Goal: Use online tool/utility: Use online tool/utility

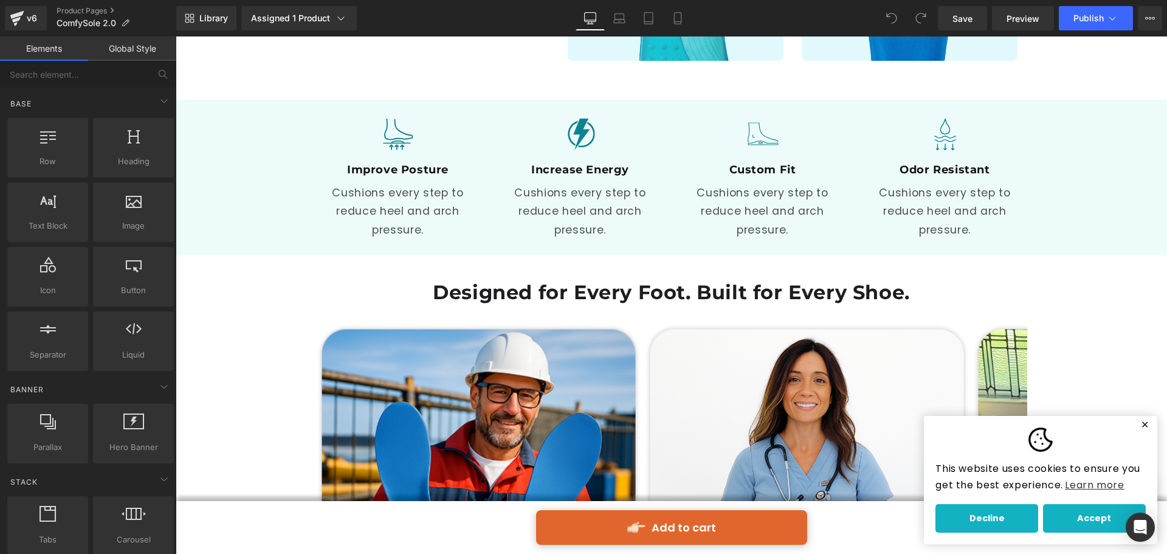
scroll to position [2006, 0]
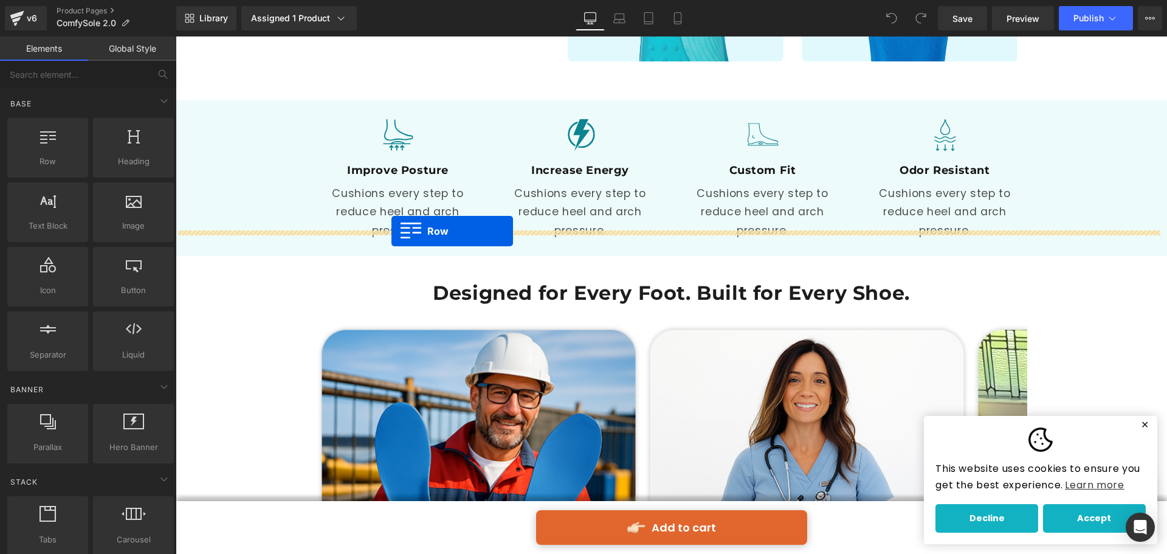
drag, startPoint x: 234, startPoint y: 198, endPoint x: 391, endPoint y: 231, distance: 160.9
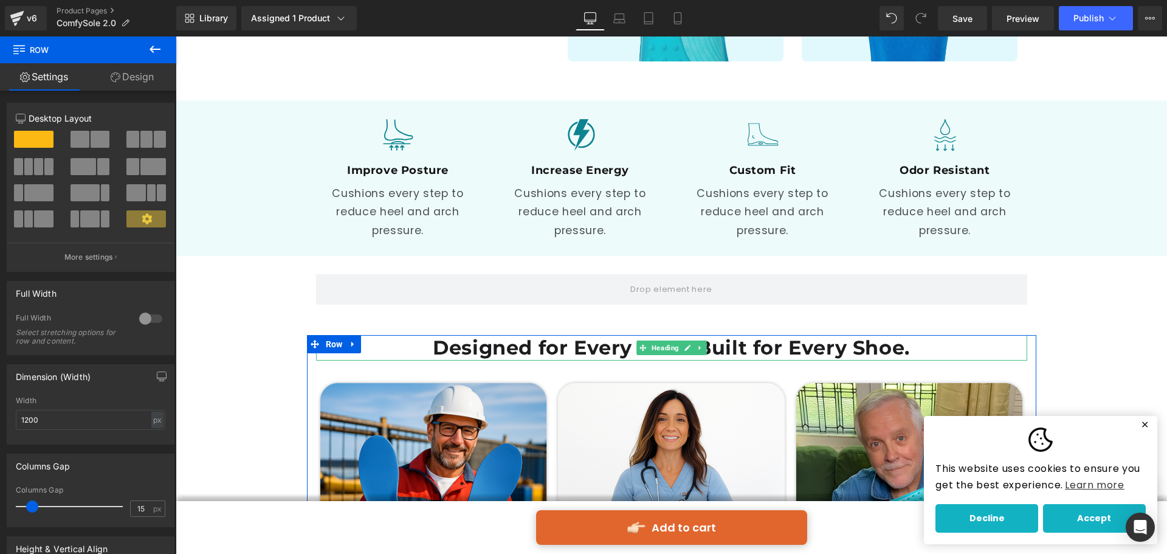
click at [624, 335] on h1 "Designed for Every Foot. Built for Every Shoe." at bounding box center [671, 348] width 711 height 26
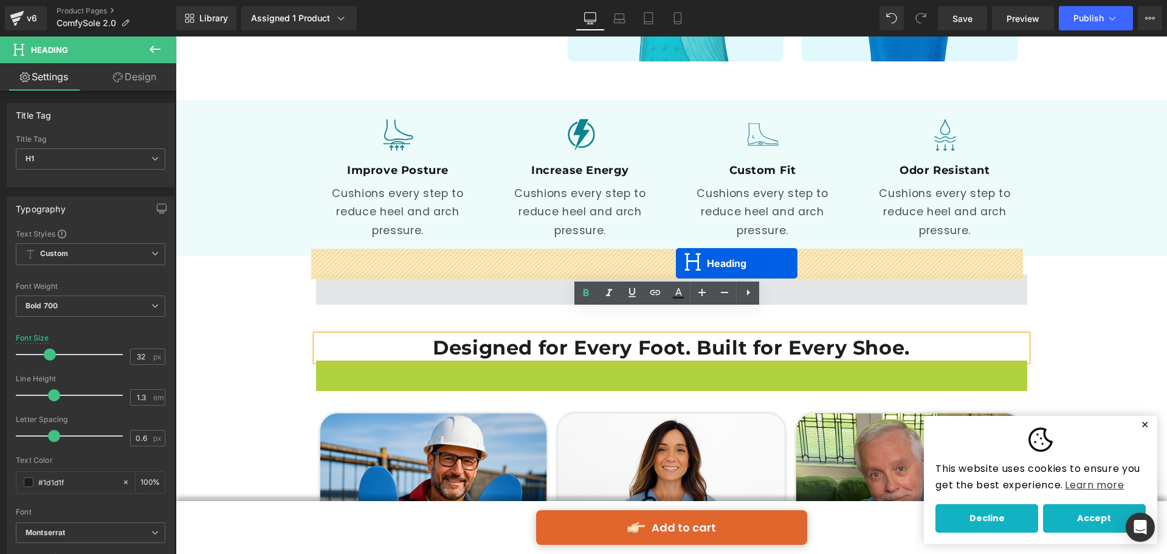
drag, startPoint x: 659, startPoint y: 349, endPoint x: 676, endPoint y: 263, distance: 87.3
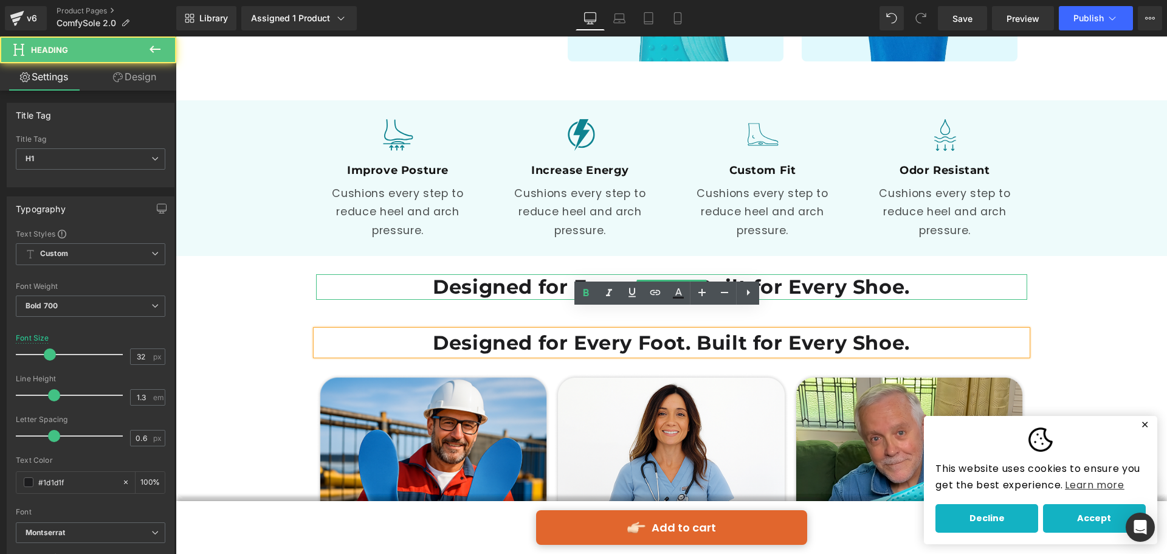
scroll to position [2001, 0]
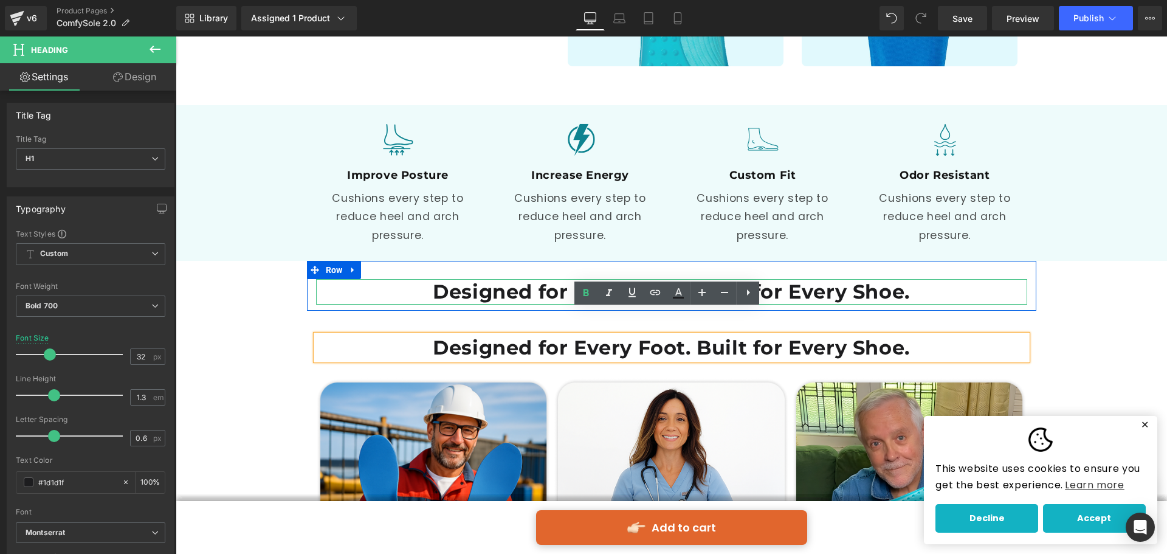
click at [649, 284] on span "Heading" at bounding box center [665, 291] width 32 height 15
click at [608, 279] on h1 "Designed for Every Foot. Built for Every Shoe." at bounding box center [671, 292] width 711 height 26
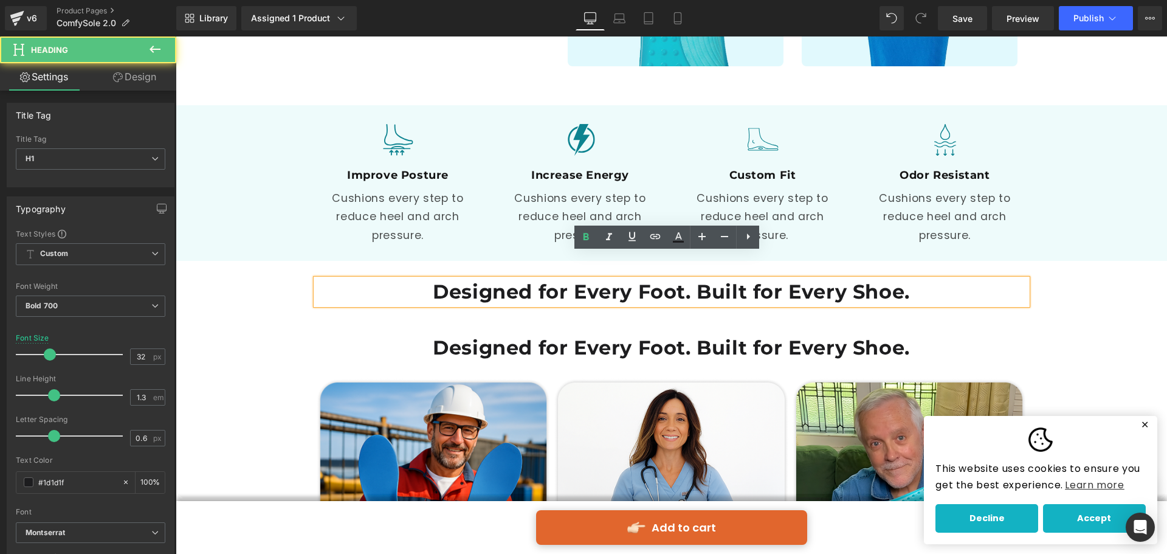
click at [605, 279] on h1 "Designed for Every Foot. Built for Every Shoe." at bounding box center [671, 292] width 711 height 26
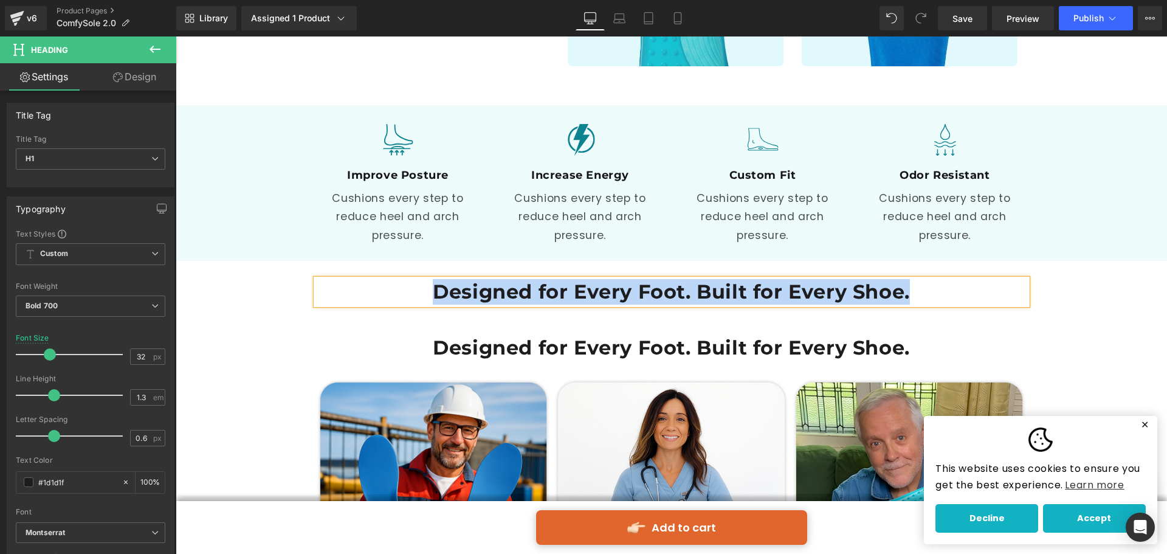
paste div
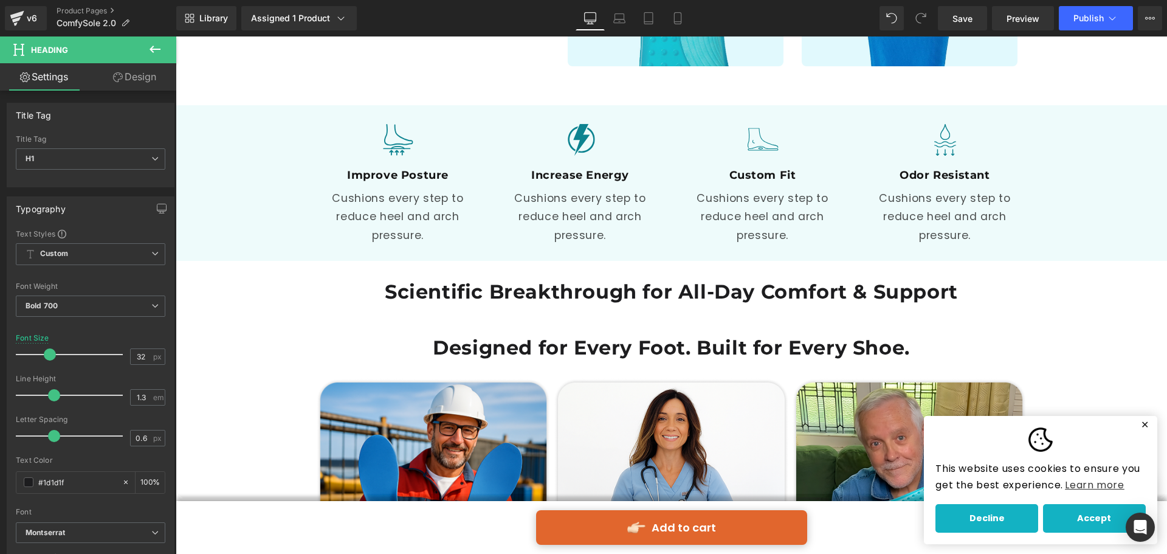
click at [157, 55] on icon at bounding box center [155, 49] width 15 height 15
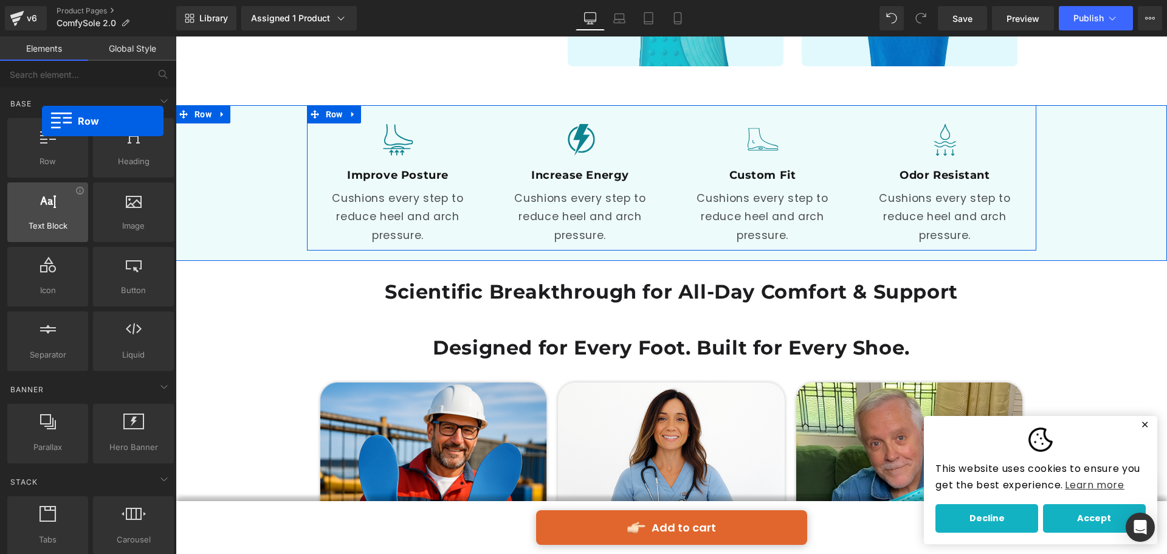
drag, startPoint x: 105, startPoint y: 198, endPoint x: 39, endPoint y: 209, distance: 66.7
click at [41, 134] on div "Row rows, columns, layouts, div" at bounding box center [47, 148] width 81 height 60
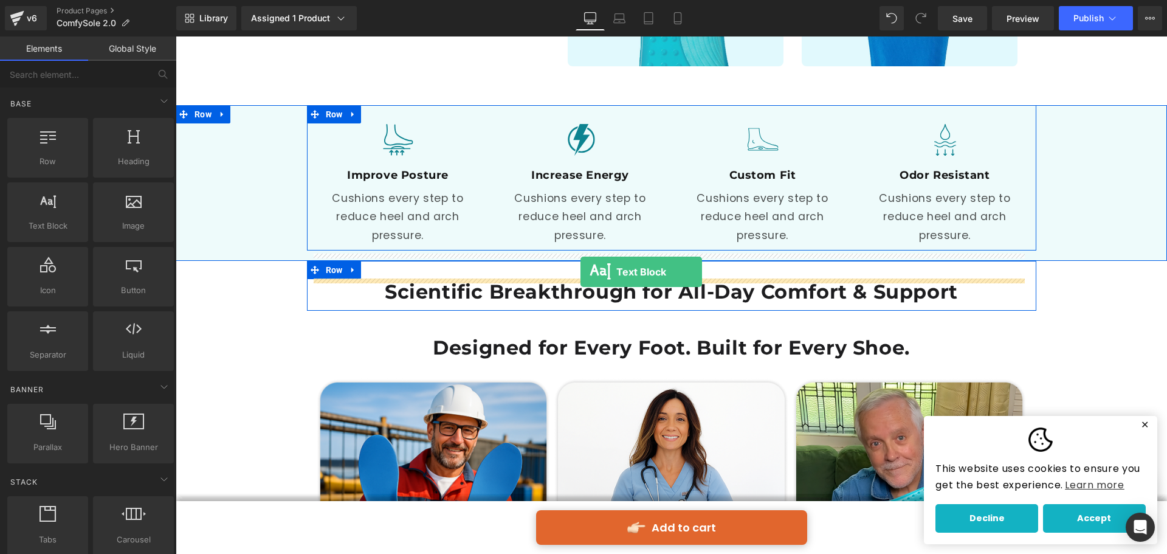
drag, startPoint x: 214, startPoint y: 258, endPoint x: 580, endPoint y: 272, distance: 366.8
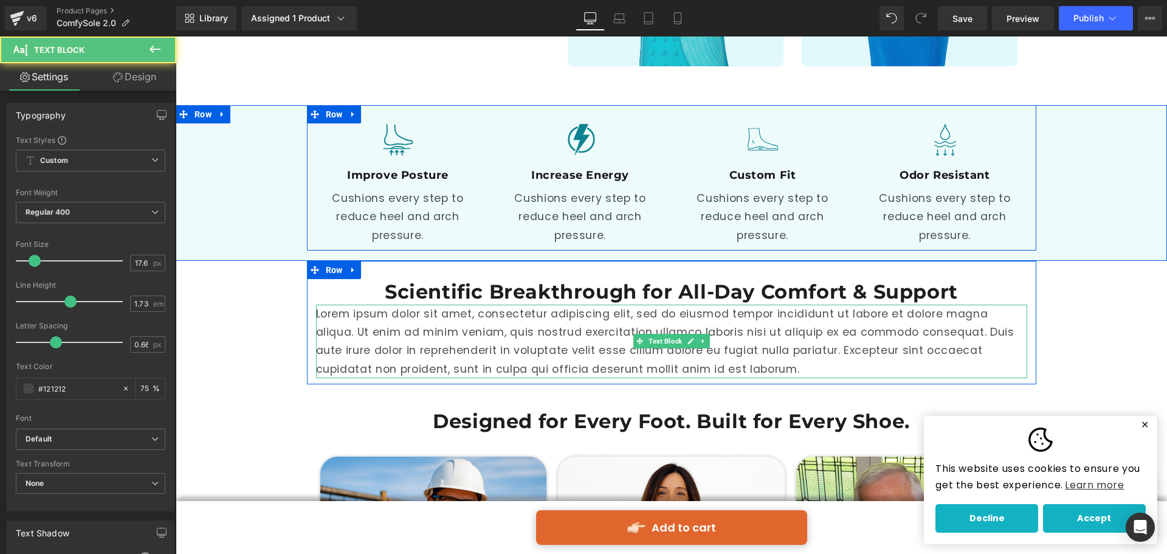
click at [611, 305] on p "Lorem ipsum dolor sit amet, consectetur adipiscing elit, sed do eiusmod tempor …" at bounding box center [671, 342] width 711 height 74
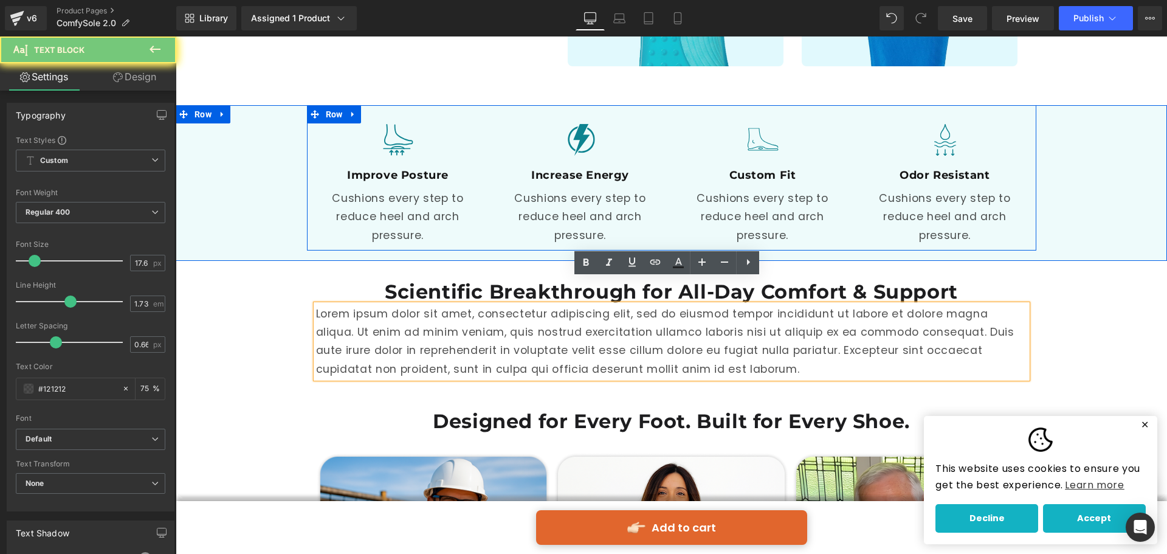
click at [587, 305] on p "Lorem ipsum dolor sit amet, consectetur adipiscing elit, sed do eiusmod tempor …" at bounding box center [671, 342] width 711 height 74
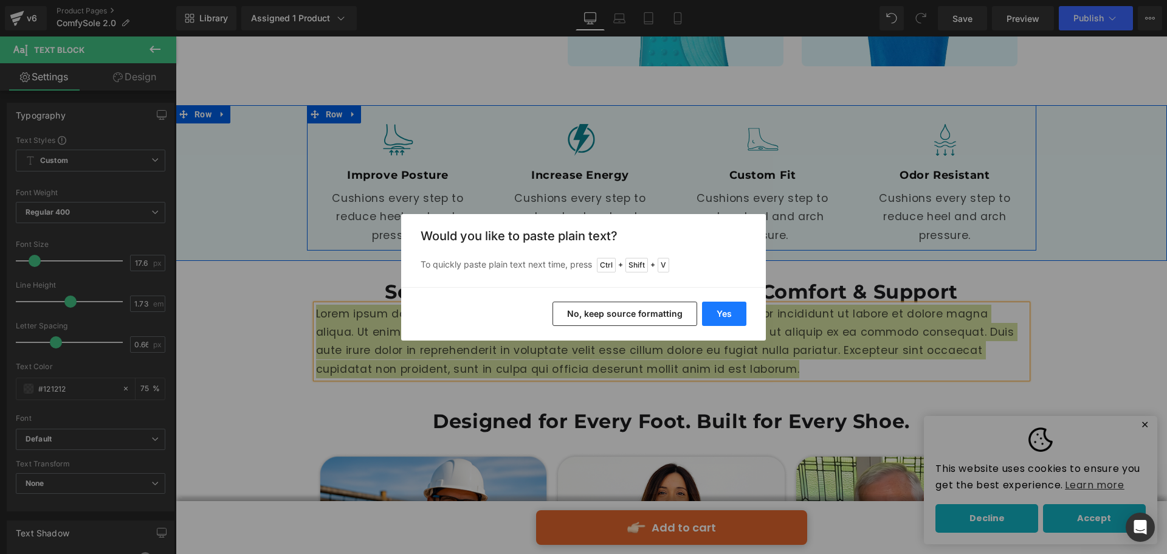
click at [726, 314] on button "Yes" at bounding box center [724, 313] width 44 height 24
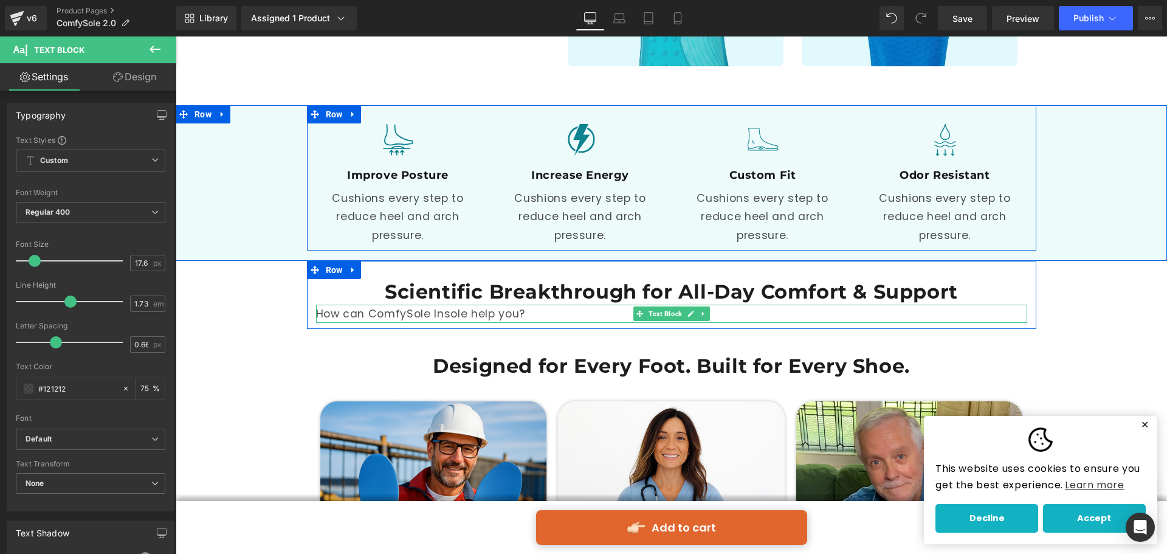
click at [539, 305] on p "How can ComfySole Insole help you?" at bounding box center [671, 314] width 711 height 18
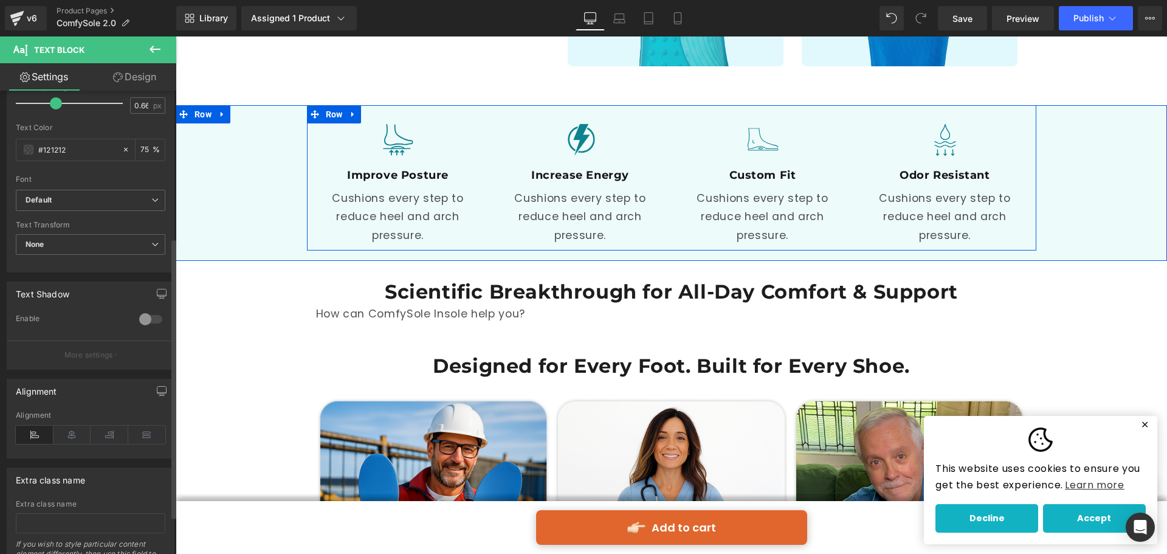
scroll to position [243, 0]
click at [61, 427] on icon at bounding box center [72, 430] width 38 height 18
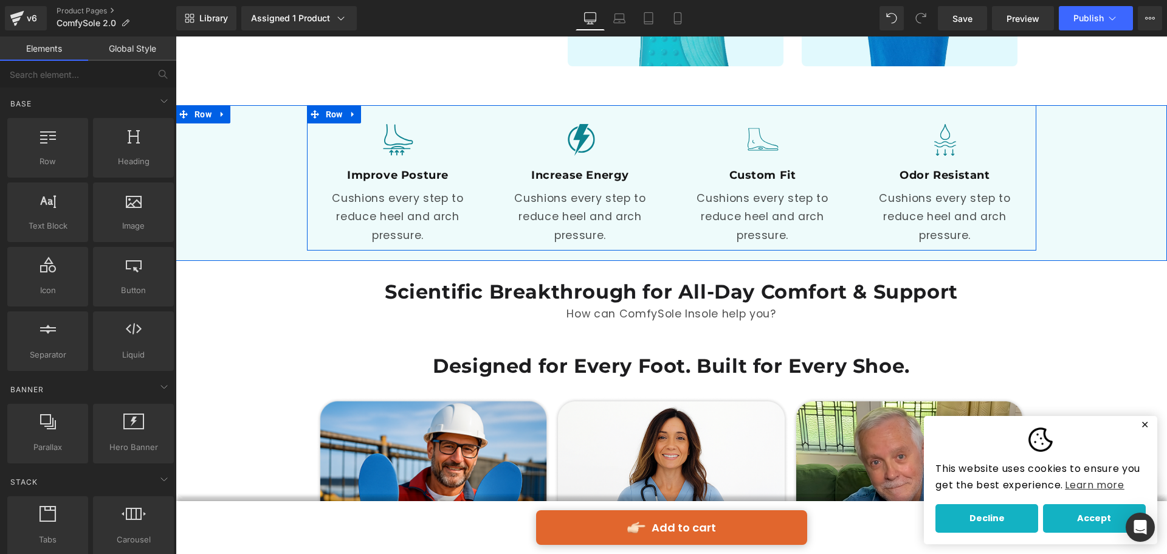
click at [1061, 289] on div at bounding box center [671, 526] width 991 height 4765
click at [784, 305] on p "How can ComfySole Insole help you?" at bounding box center [671, 314] width 711 height 18
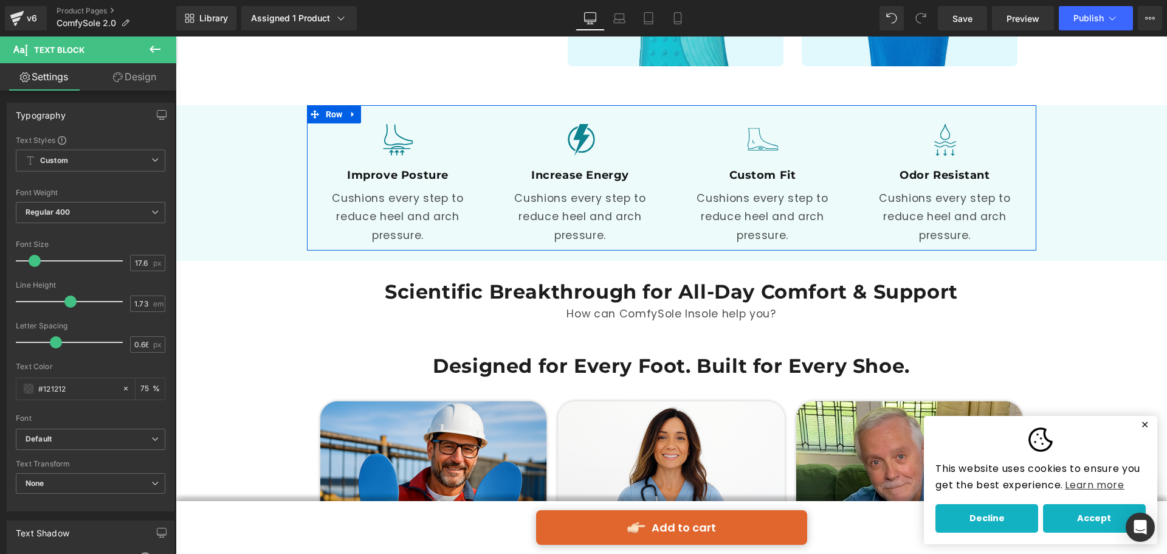
click at [141, 81] on link "Design" at bounding box center [135, 76] width 88 height 27
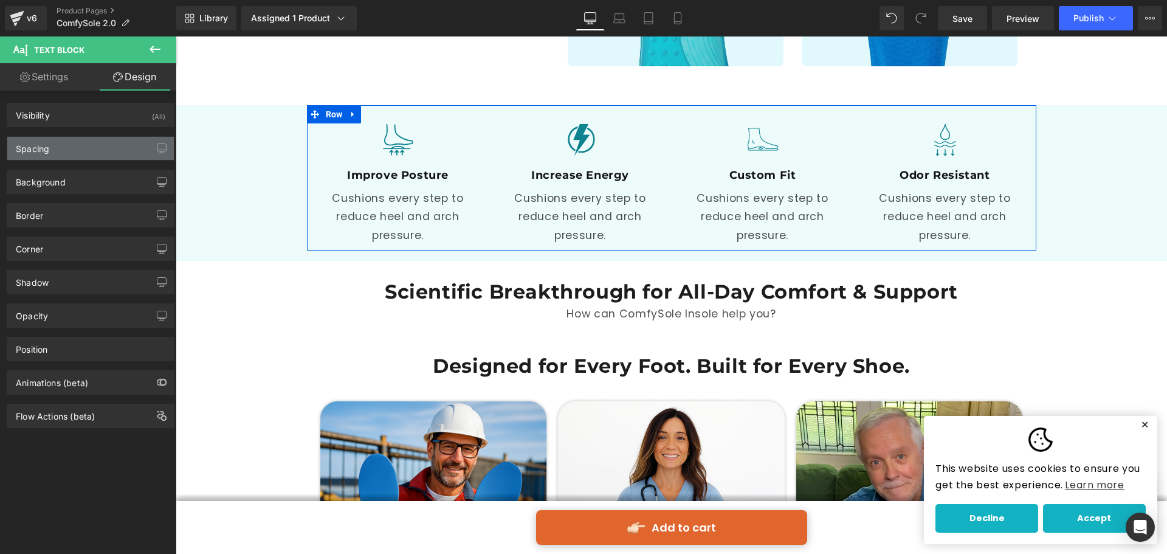
click at [73, 155] on div "Spacing" at bounding box center [90, 148] width 167 height 23
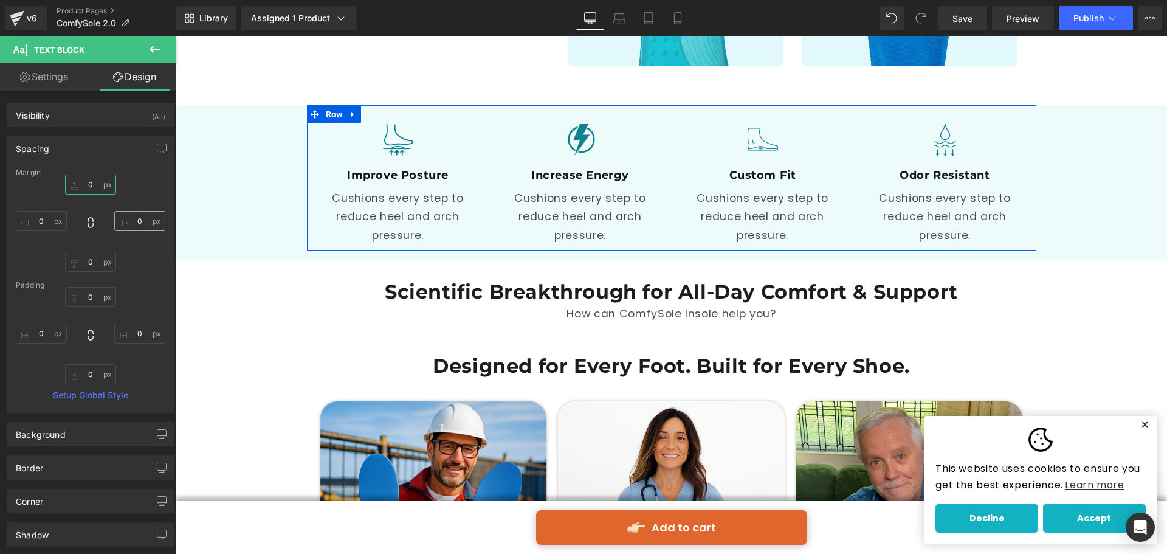
drag, startPoint x: 85, startPoint y: 183, endPoint x: 113, endPoint y: 212, distance: 40.0
click at [86, 184] on input "0" at bounding box center [90, 184] width 51 height 20
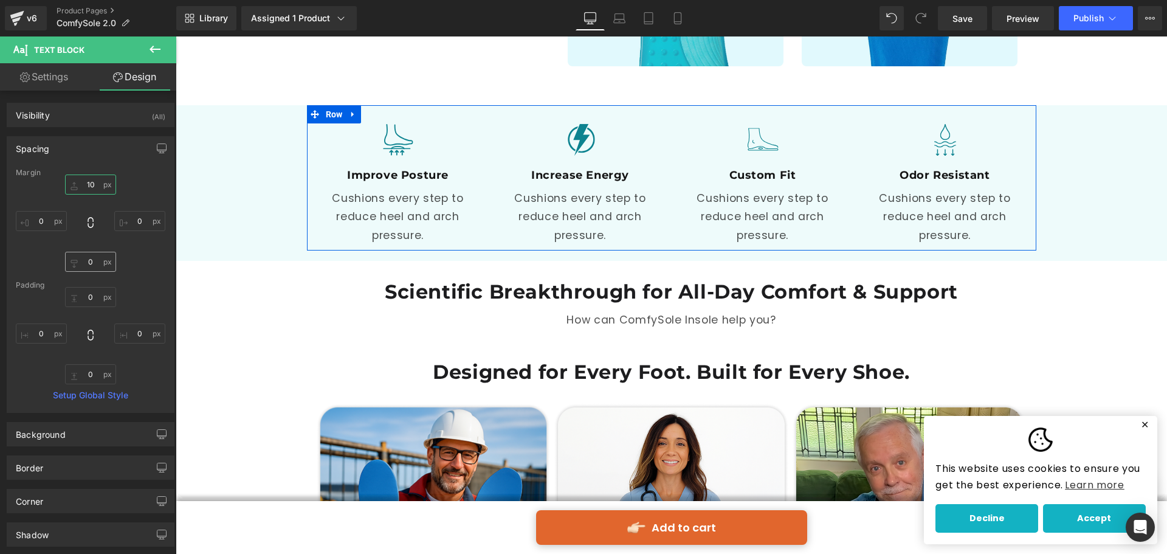
type input "10"
click at [88, 262] on input "0" at bounding box center [90, 262] width 51 height 20
type input "10-"
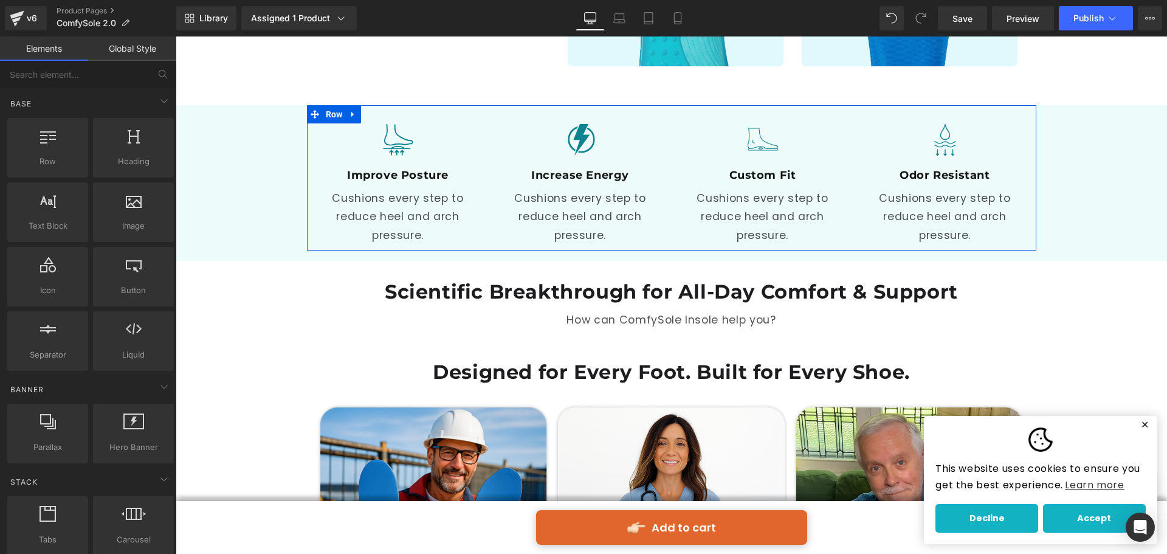
click at [416, 313] on div at bounding box center [671, 529] width 991 height 4771
click at [624, 311] on p "How can ComfySole Insole help you?" at bounding box center [671, 320] width 711 height 18
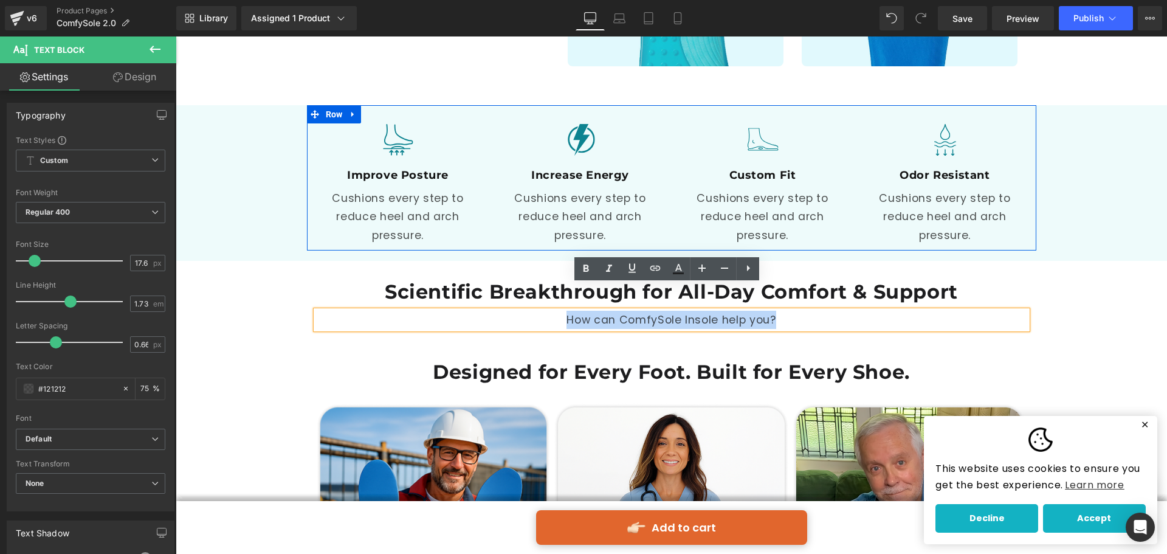
drag, startPoint x: 793, startPoint y: 289, endPoint x: 526, endPoint y: 294, distance: 266.9
click at [526, 311] on p "How can ComfySole Insole help you?" at bounding box center [671, 320] width 711 height 18
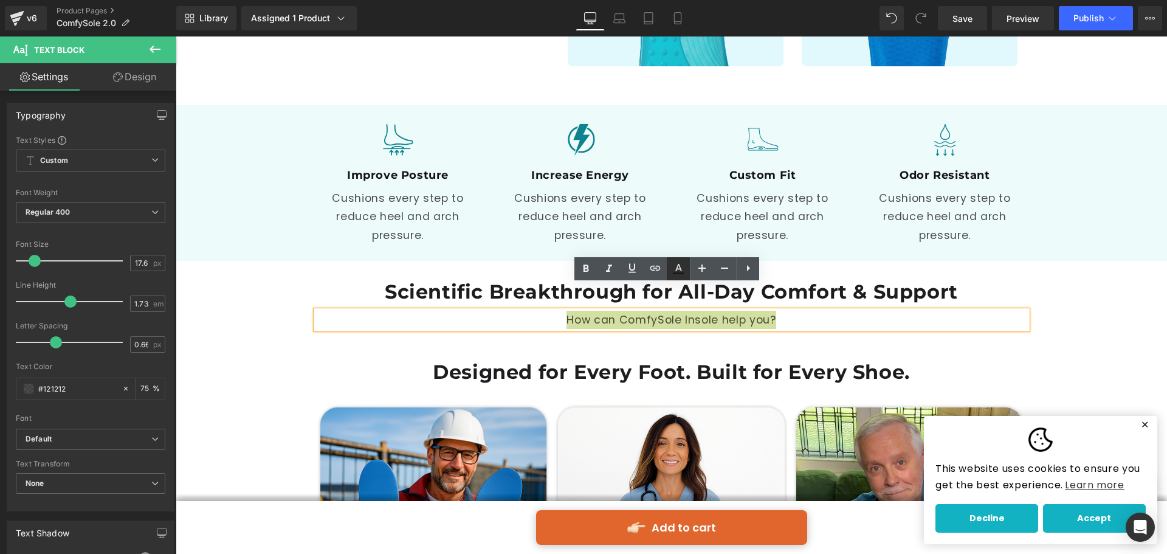
click at [676, 264] on icon at bounding box center [678, 268] width 15 height 15
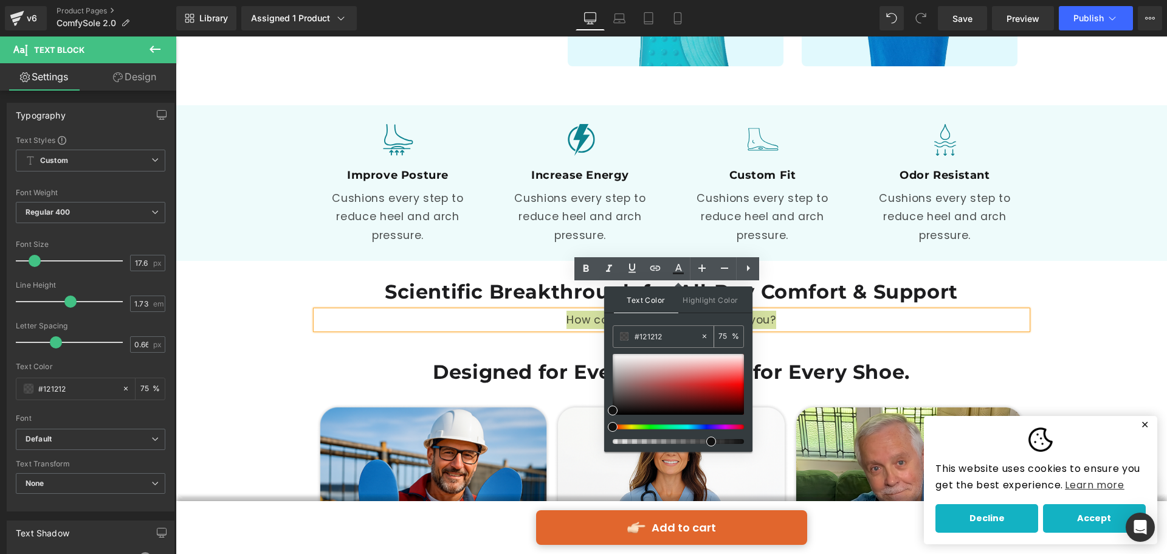
drag, startPoint x: 680, startPoint y: 336, endPoint x: 625, endPoint y: 340, distance: 54.9
click at [625, 340] on div "#121212" at bounding box center [656, 336] width 87 height 21
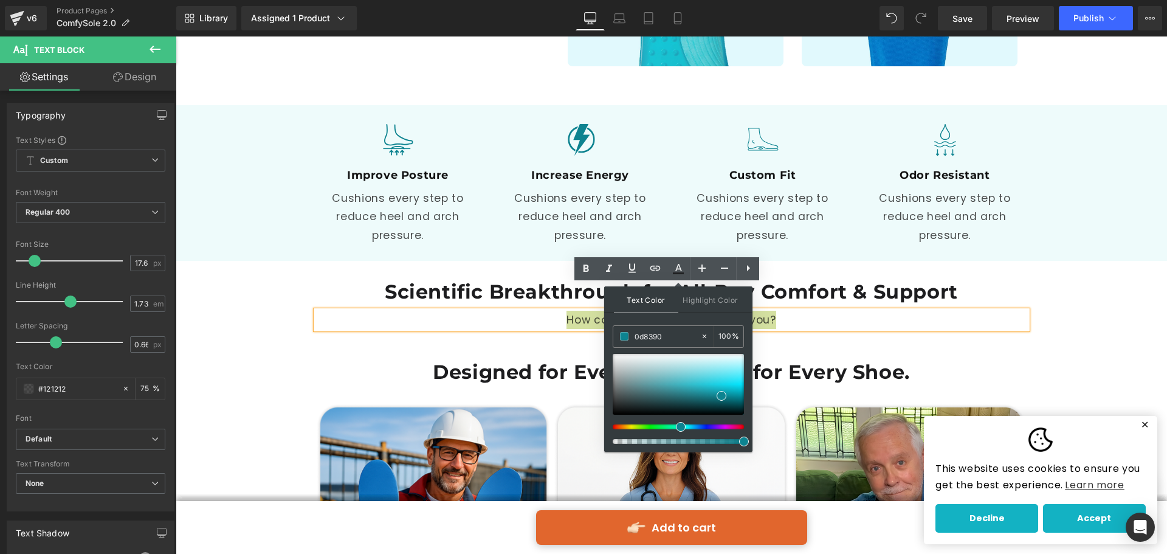
type input "0d8390"
click at [745, 440] on span at bounding box center [744, 441] width 10 height 10
click at [588, 272] on icon at bounding box center [586, 268] width 15 height 15
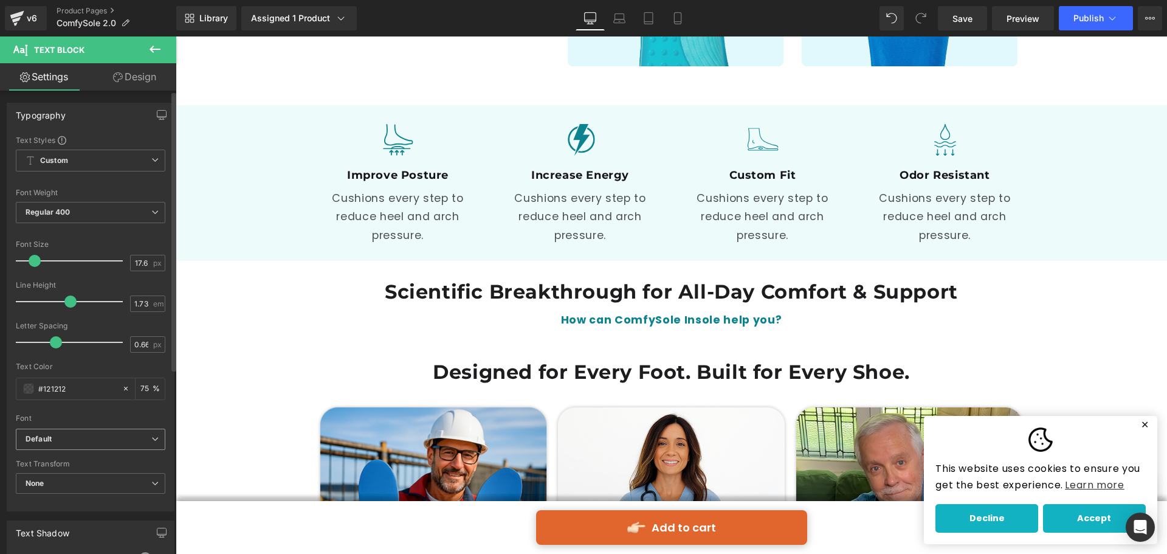
click at [93, 429] on span "Default" at bounding box center [91, 439] width 150 height 21
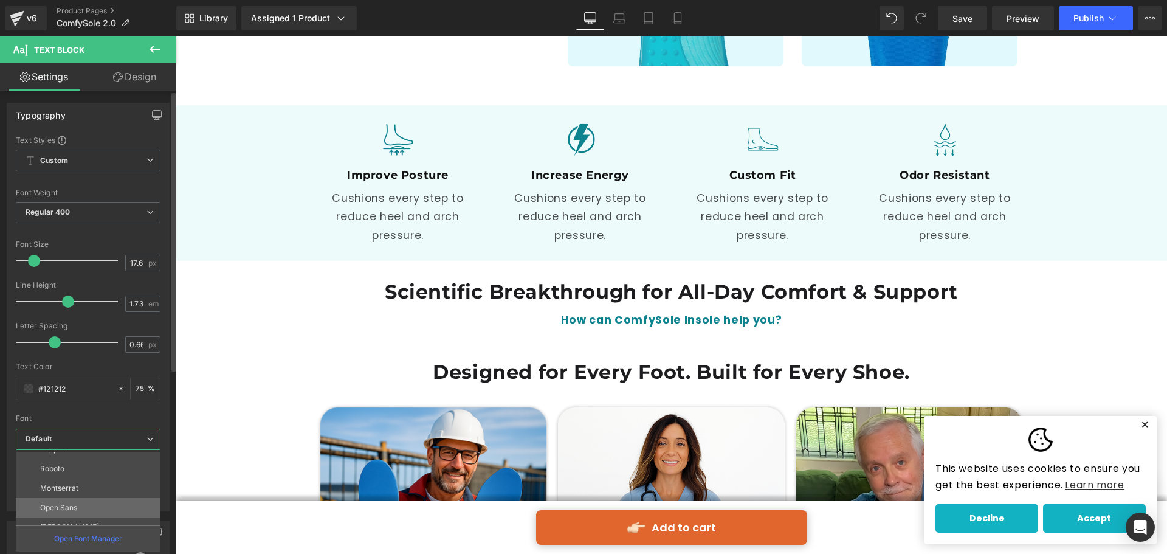
scroll to position [61, 0]
click at [77, 461] on p "Montserrat" at bounding box center [59, 459] width 38 height 9
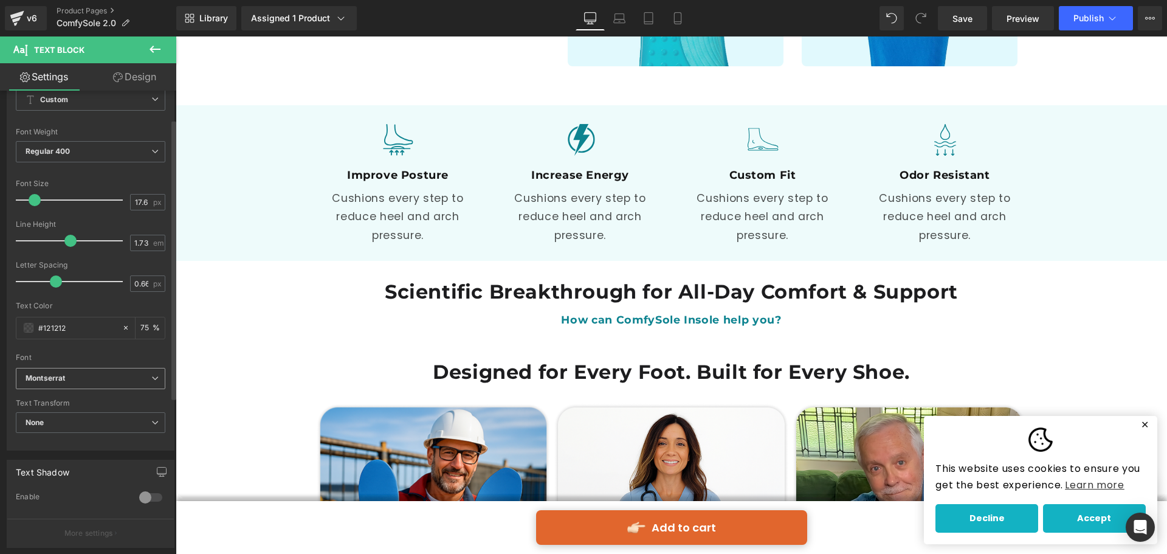
scroll to position [0, 0]
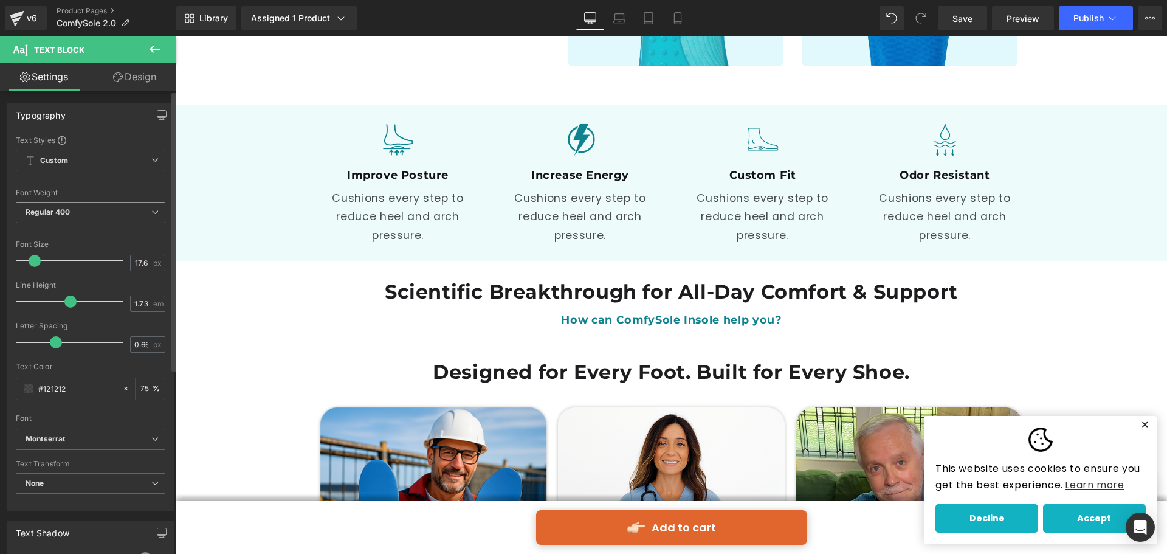
click at [94, 215] on span "Regular 400" at bounding box center [91, 212] width 150 height 21
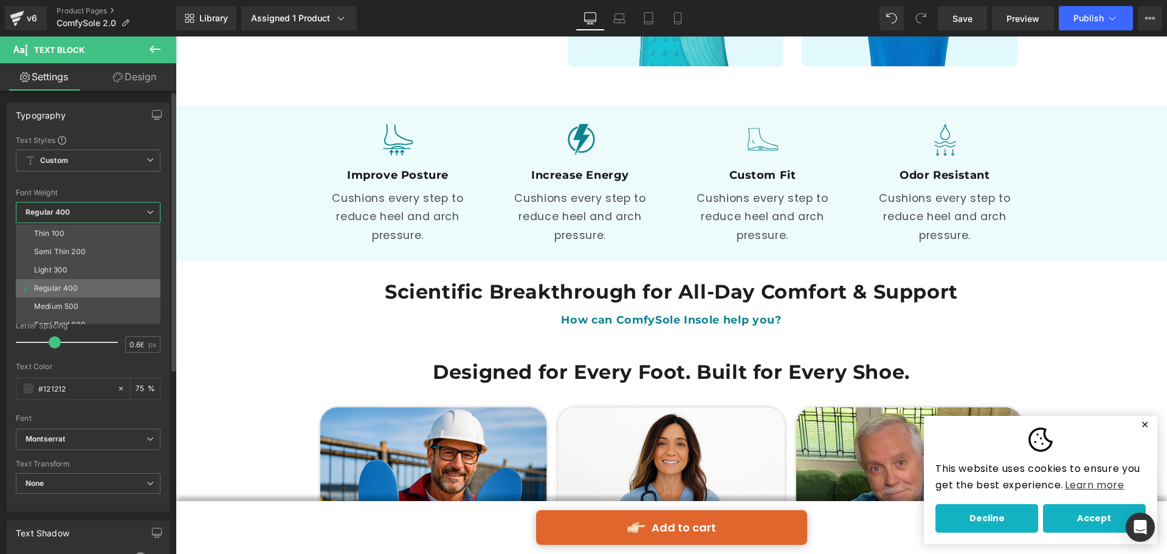
click at [77, 283] on li "Regular 400" at bounding box center [91, 288] width 150 height 18
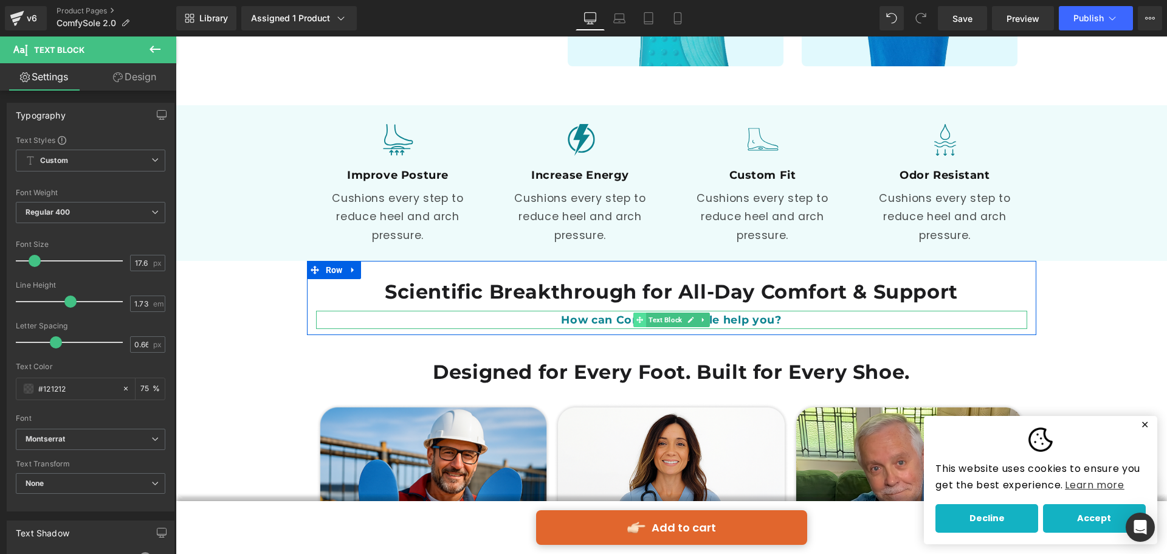
click at [633, 312] on span at bounding box center [639, 319] width 13 height 15
click at [591, 313] on span "How can ComfySole Insole help you?" at bounding box center [671, 319] width 220 height 13
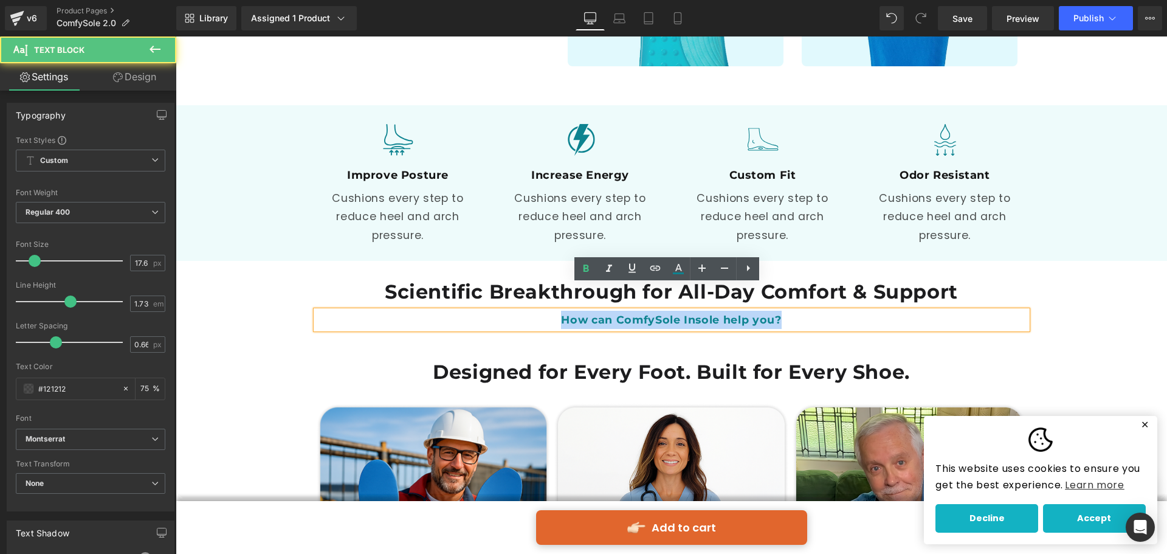
drag, startPoint x: 555, startPoint y: 294, endPoint x: 824, endPoint y: 306, distance: 269.6
click at [824, 311] on div "How can ComfySole Insole help you?" at bounding box center [671, 320] width 711 height 18
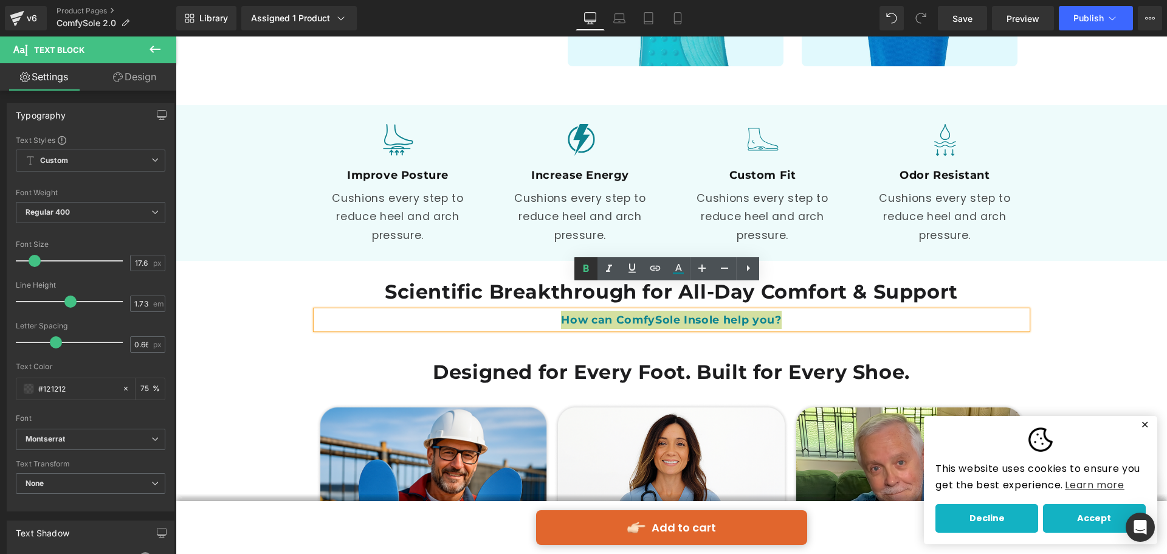
drag, startPoint x: 586, startPoint y: 269, endPoint x: 575, endPoint y: 273, distance: 11.7
click at [586, 268] on icon at bounding box center [586, 267] width 5 height 7
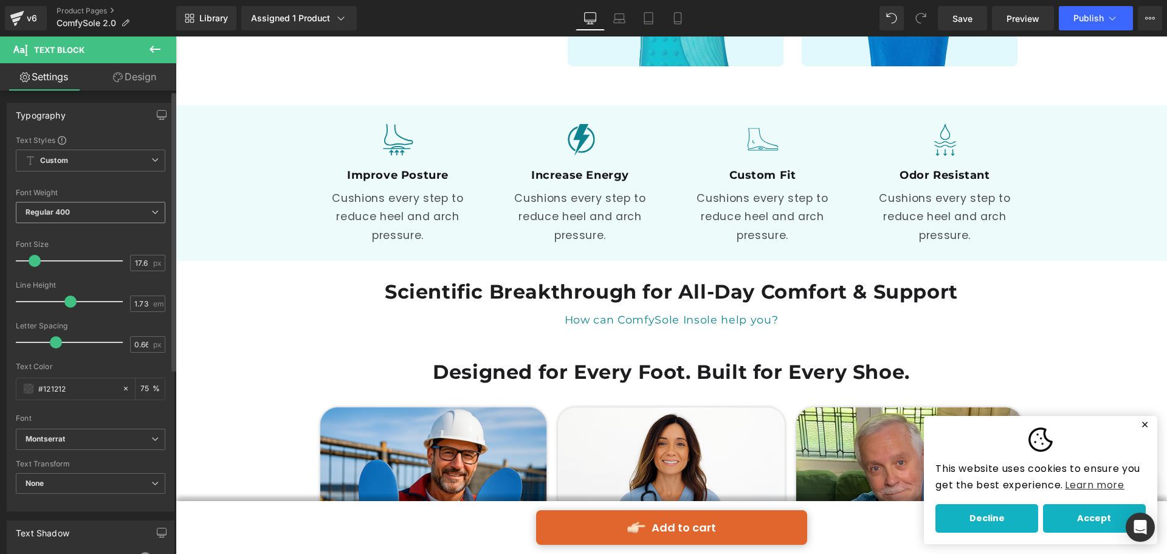
click at [66, 213] on b "Regular 400" at bounding box center [48, 211] width 45 height 9
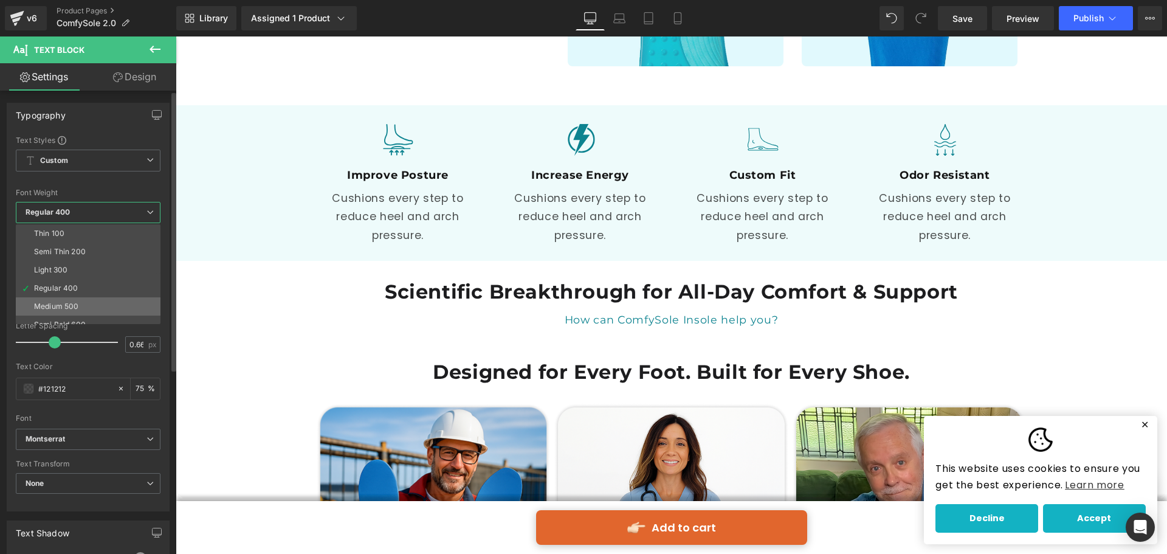
click at [76, 298] on li "Medium 500" at bounding box center [91, 306] width 150 height 18
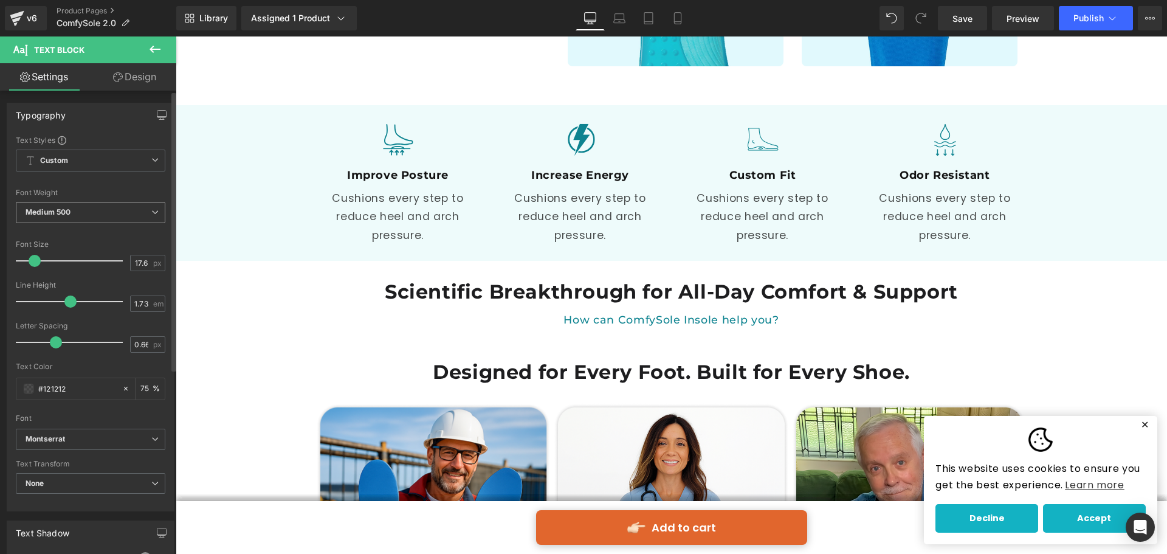
click at [86, 215] on span "Medium 500" at bounding box center [91, 212] width 150 height 21
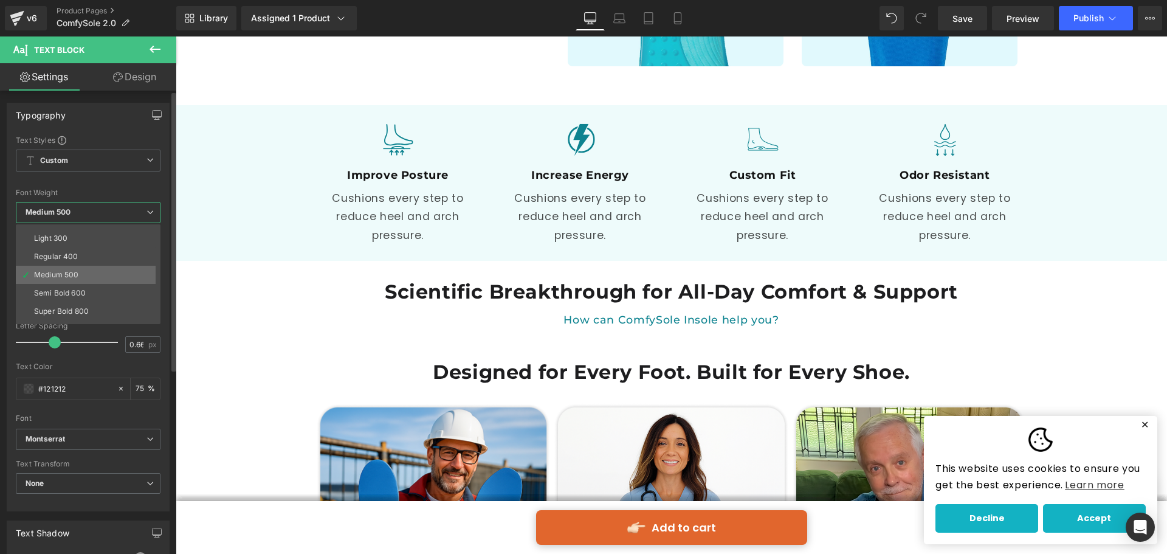
scroll to position [61, 0]
click at [89, 263] on li "Semi Bold 600" at bounding box center [91, 264] width 150 height 18
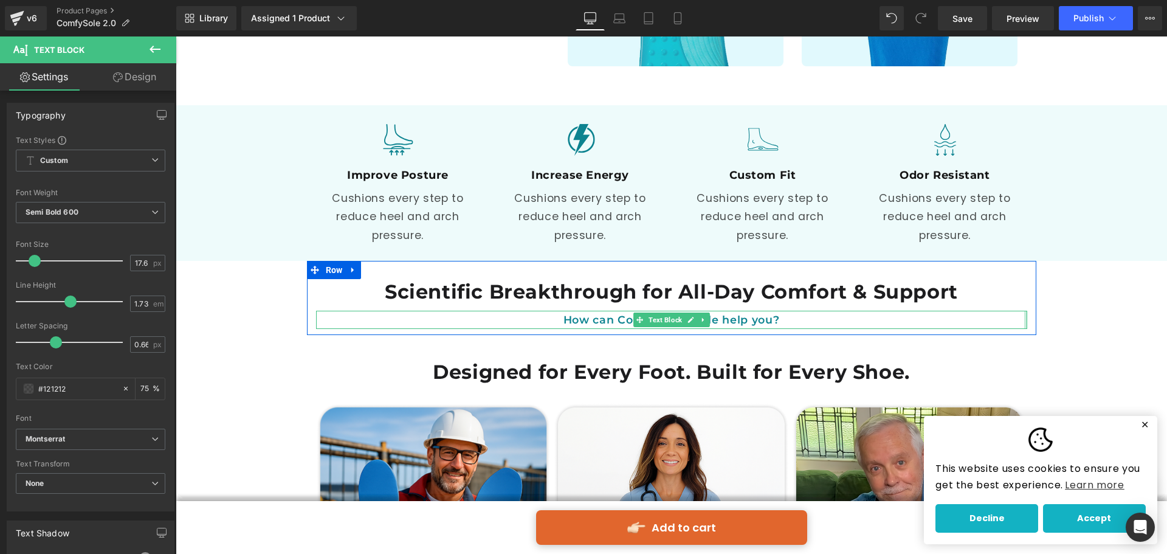
click at [1023, 293] on div "Scientific Breakthrough for All-Day Comfort & Support Heading How can ComfySole…" at bounding box center [671, 304] width 729 height 50
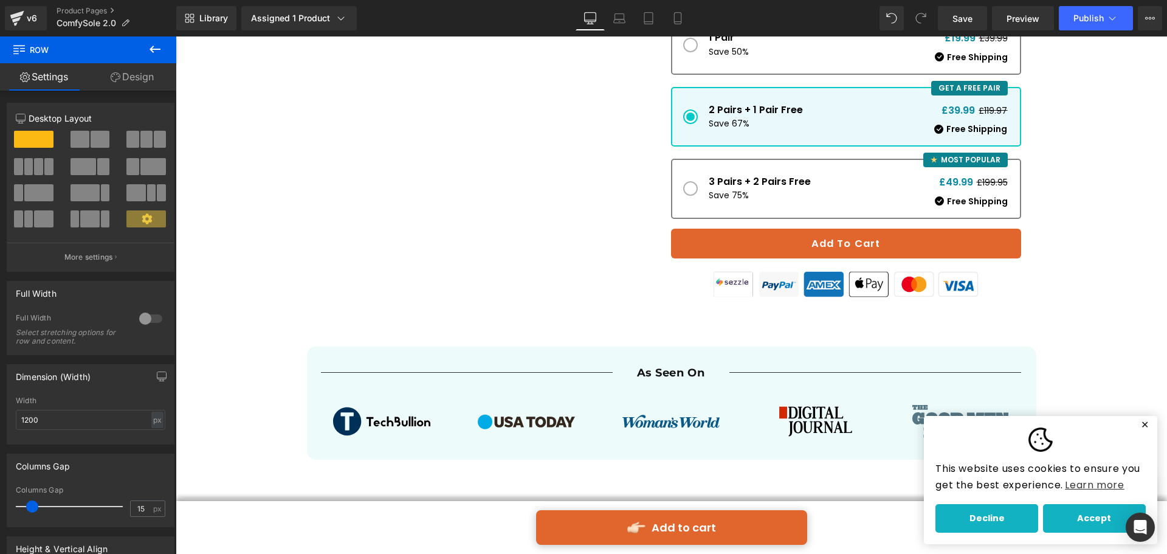
scroll to position [603, 0]
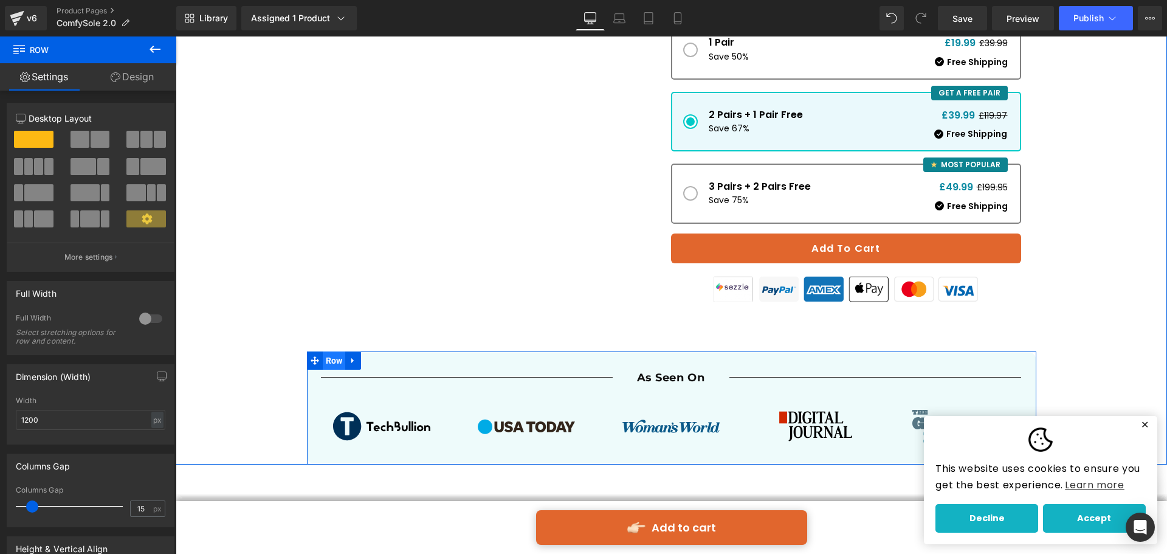
click at [323, 351] on span "Row" at bounding box center [334, 360] width 23 height 18
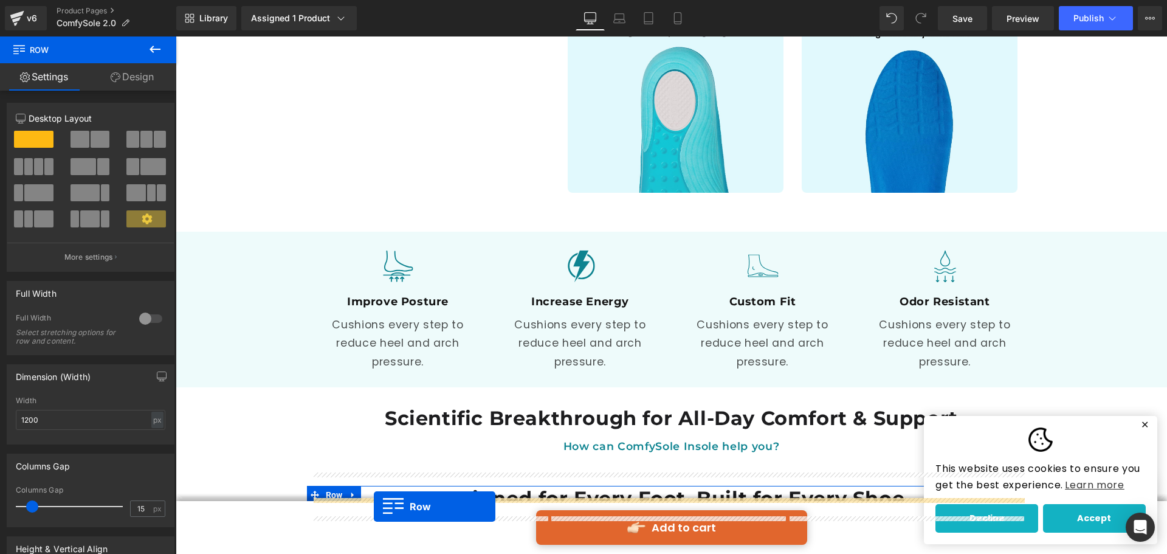
scroll to position [1966, 0]
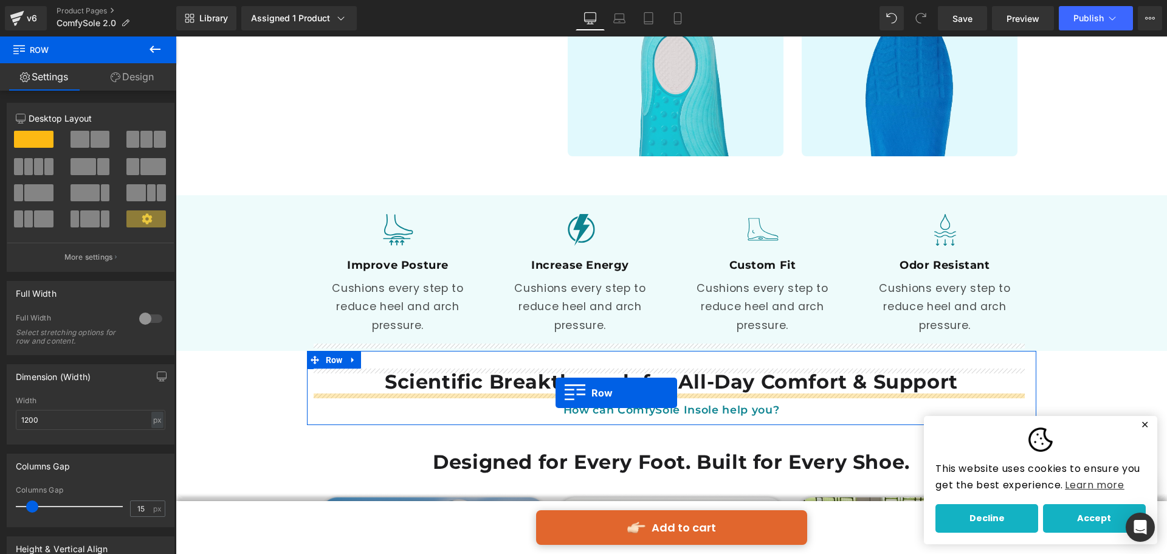
drag, startPoint x: 319, startPoint y: 89, endPoint x: 557, endPoint y: 392, distance: 385.7
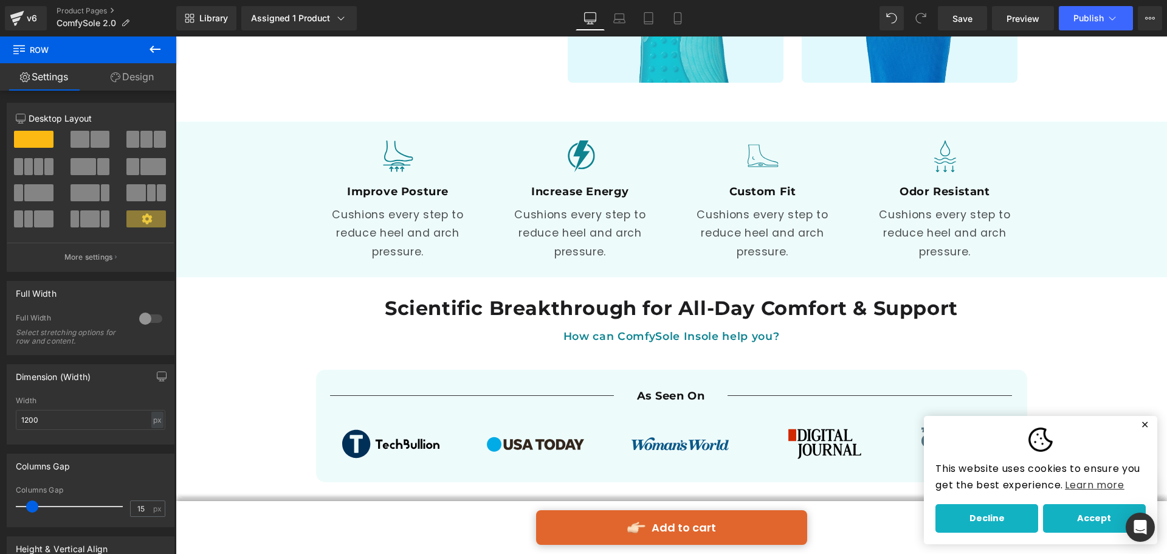
scroll to position [2093, 0]
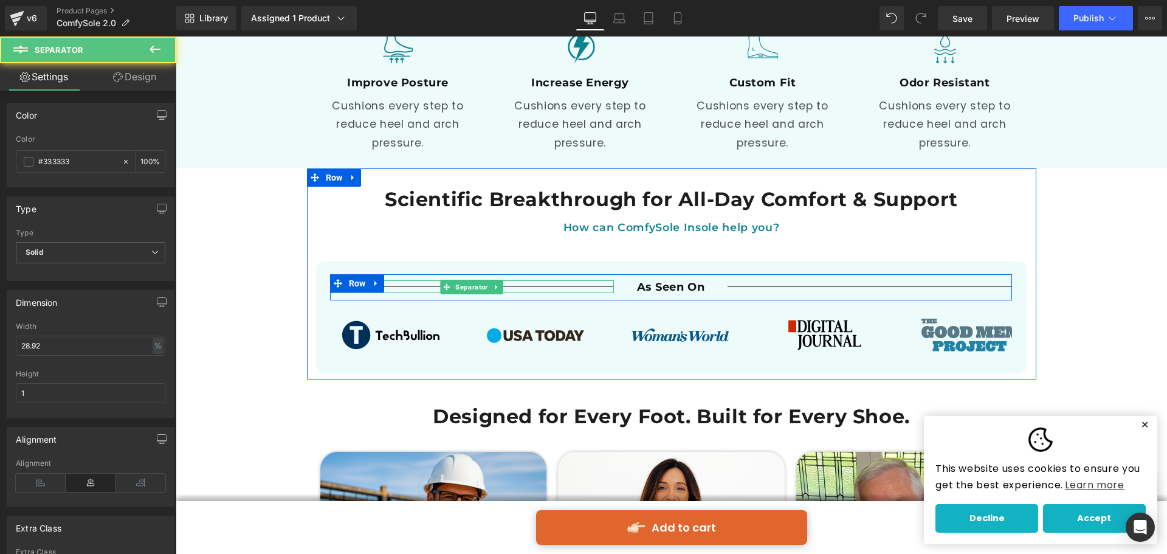
click at [515, 286] on hr at bounding box center [472, 289] width 284 height 7
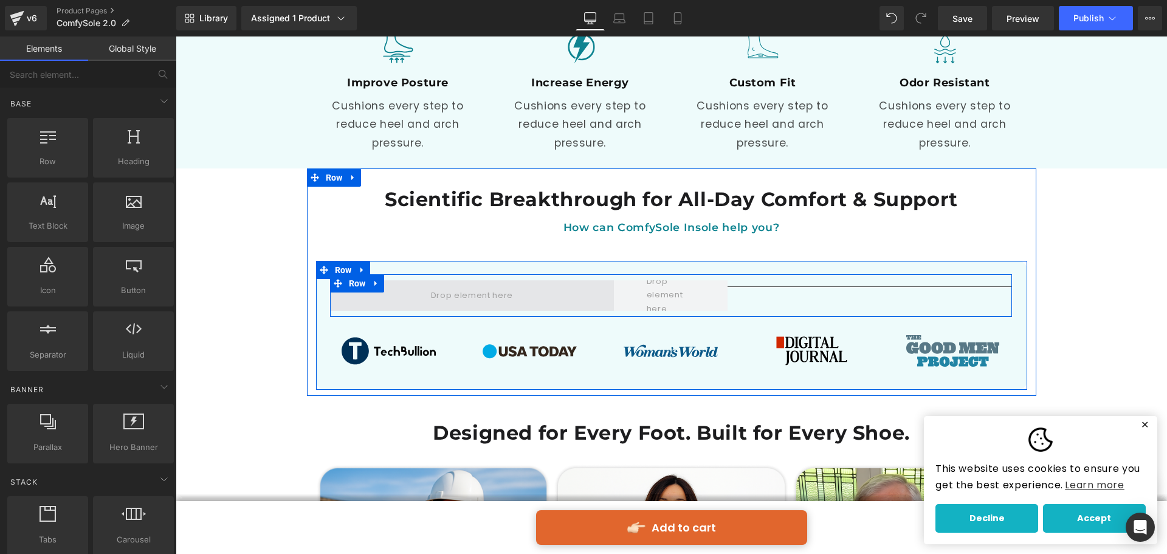
click at [357, 280] on span at bounding box center [472, 295] width 284 height 30
